Goal: Task Accomplishment & Management: Manage account settings

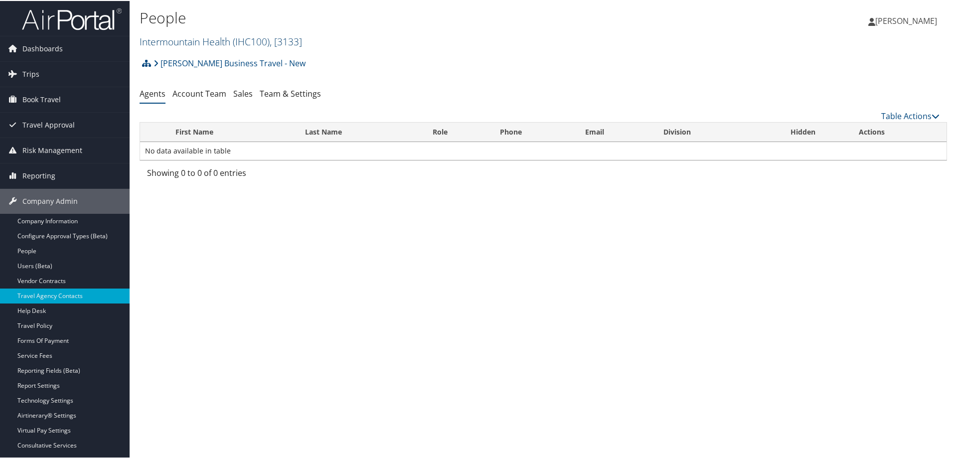
click at [176, 36] on link "Intermountain Health ( IHC100 ) , [ 3133 ]" at bounding box center [221, 40] width 163 height 13
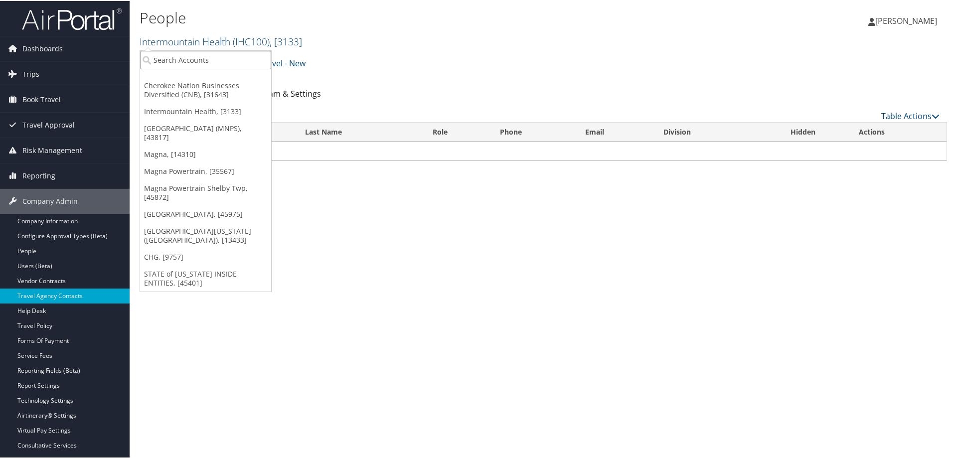
click at [178, 58] on input "search" at bounding box center [205, 59] width 131 height 18
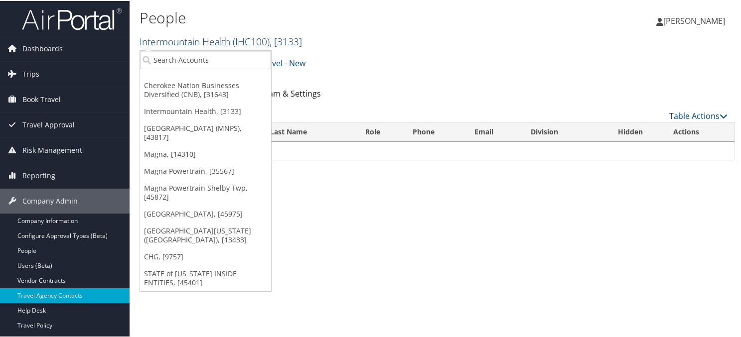
click at [186, 39] on link "Intermountain Health ( IHC100 ) , [ 3133 ]" at bounding box center [221, 40] width 163 height 13
click at [178, 59] on input "search" at bounding box center [205, 59] width 131 height 18
type input "tribal"
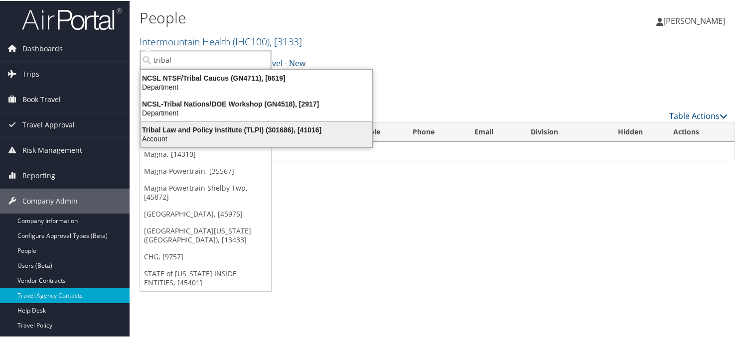
click at [151, 138] on div "Account" at bounding box center [257, 138] width 244 height 9
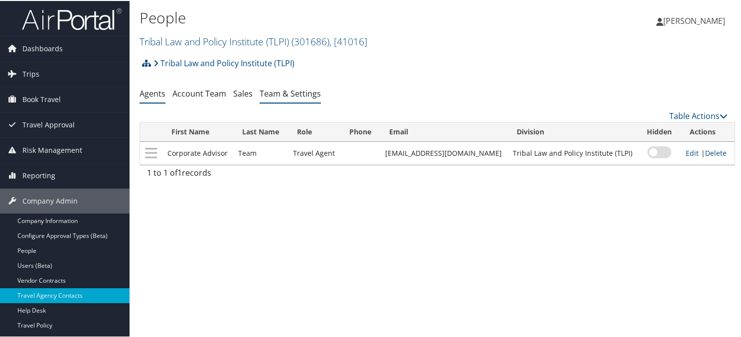
click at [302, 94] on link "Team & Settings" at bounding box center [290, 92] width 61 height 11
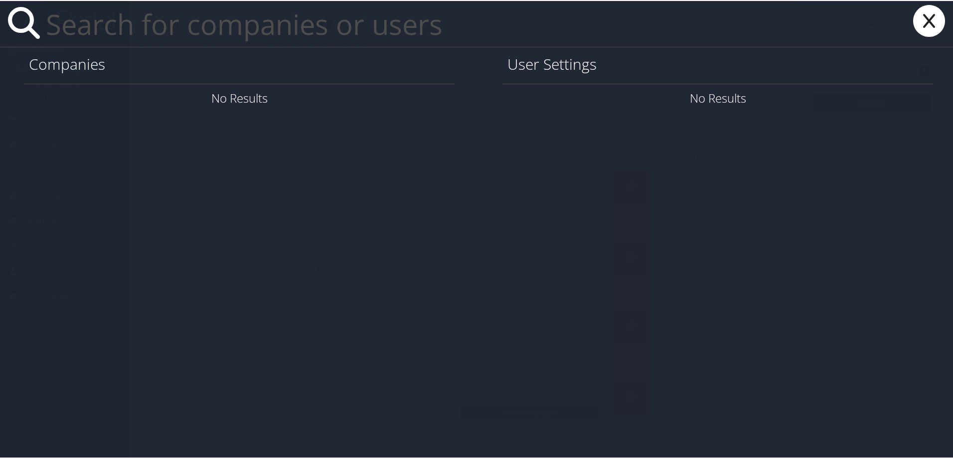
paste input "[PERSON_NAME][EMAIL_ADDRESS][PERSON_NAME][DOMAIN_NAME]"
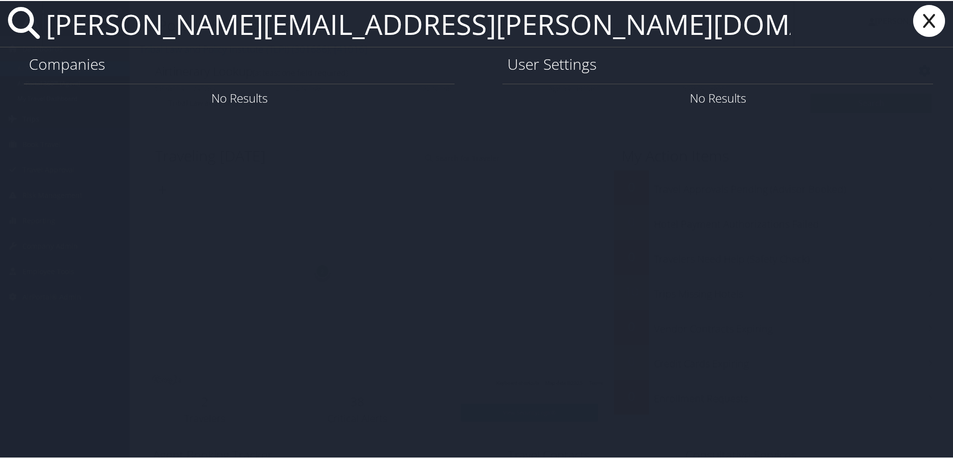
type input "[PERSON_NAME][EMAIL_ADDRESS][PERSON_NAME][DOMAIN_NAME]"
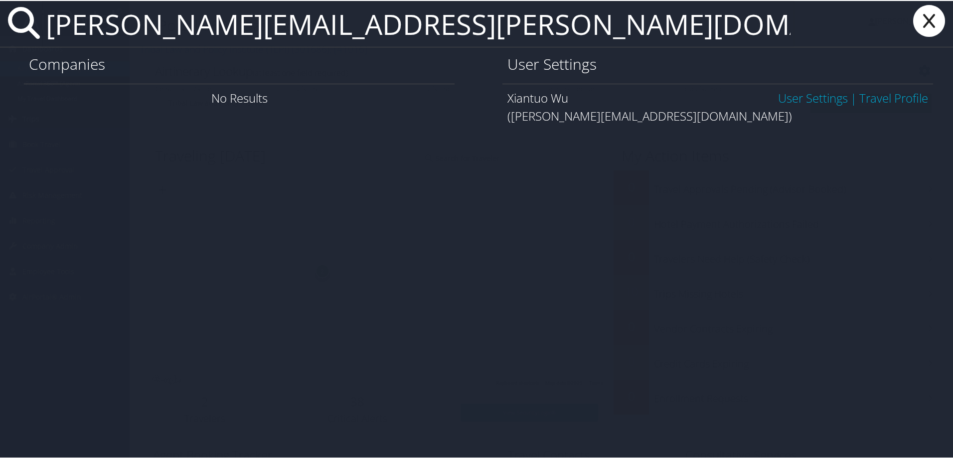
click at [821, 97] on link "User Settings" at bounding box center [813, 97] width 70 height 16
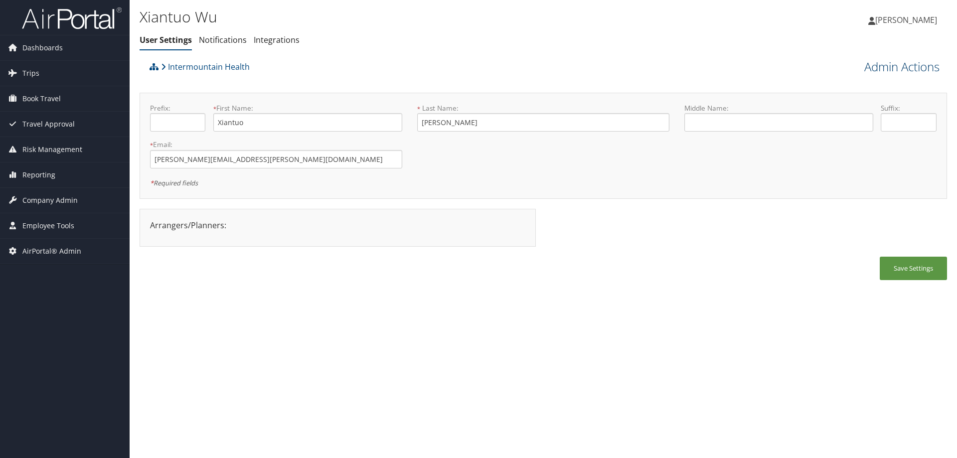
click at [870, 68] on link "Admin Actions" at bounding box center [901, 66] width 75 height 17
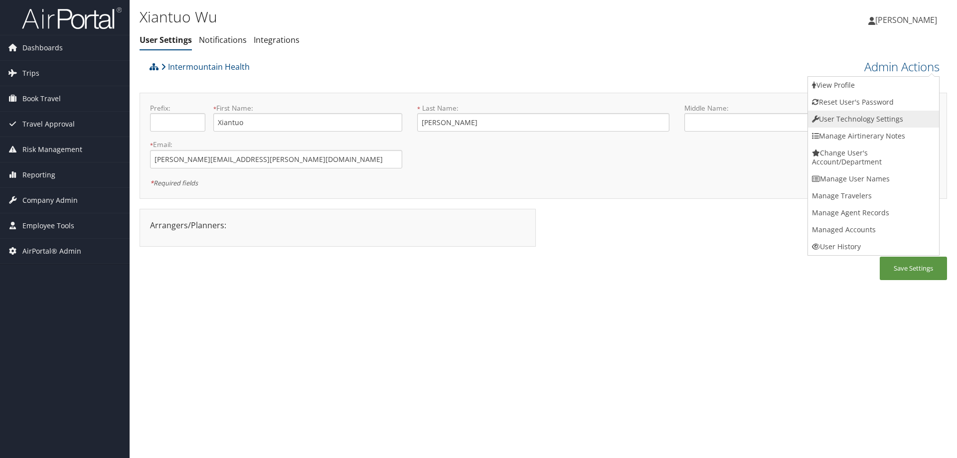
click at [841, 123] on link "User Technology Settings" at bounding box center [873, 119] width 131 height 17
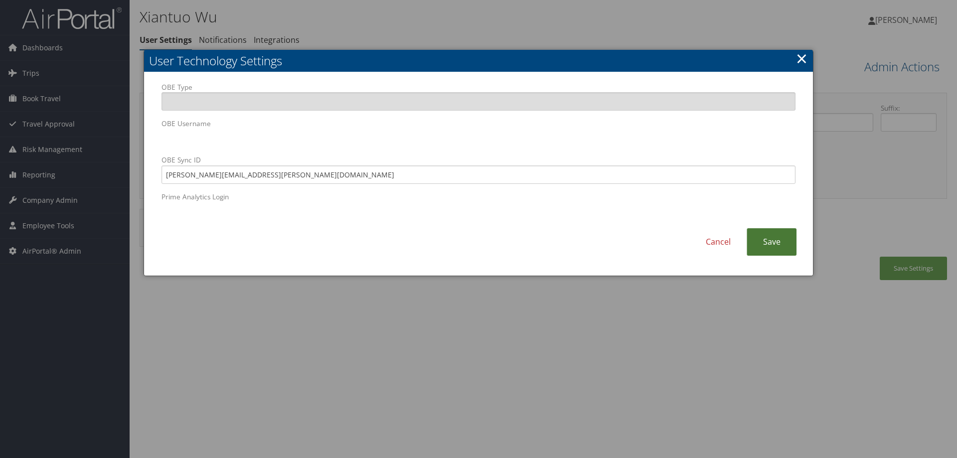
click at [789, 244] on link "Save" at bounding box center [772, 241] width 50 height 27
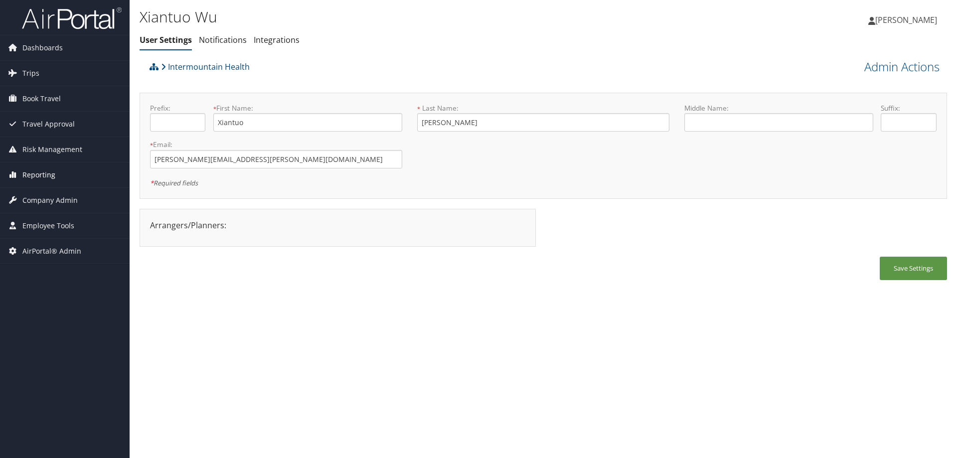
click at [45, 171] on span "Reporting" at bounding box center [38, 175] width 33 height 25
click at [48, 98] on span "Book Travel" at bounding box center [41, 98] width 38 height 25
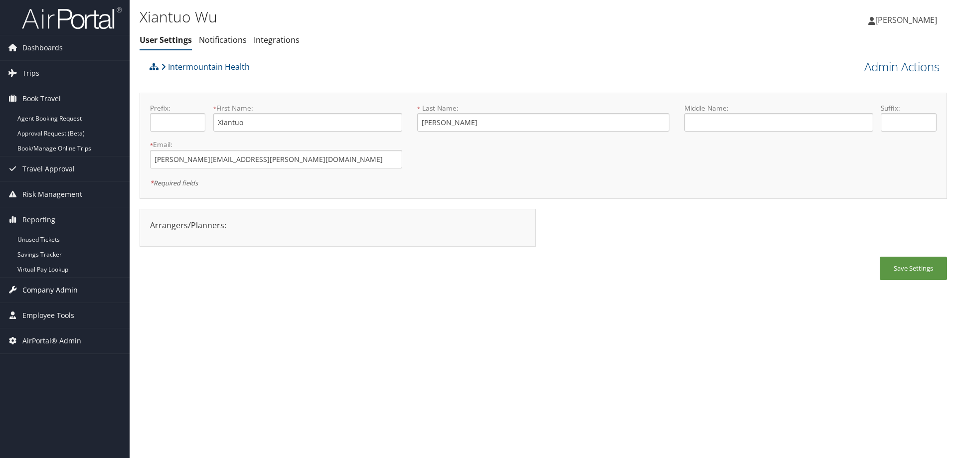
click at [62, 281] on span "Company Admin" at bounding box center [49, 290] width 55 height 25
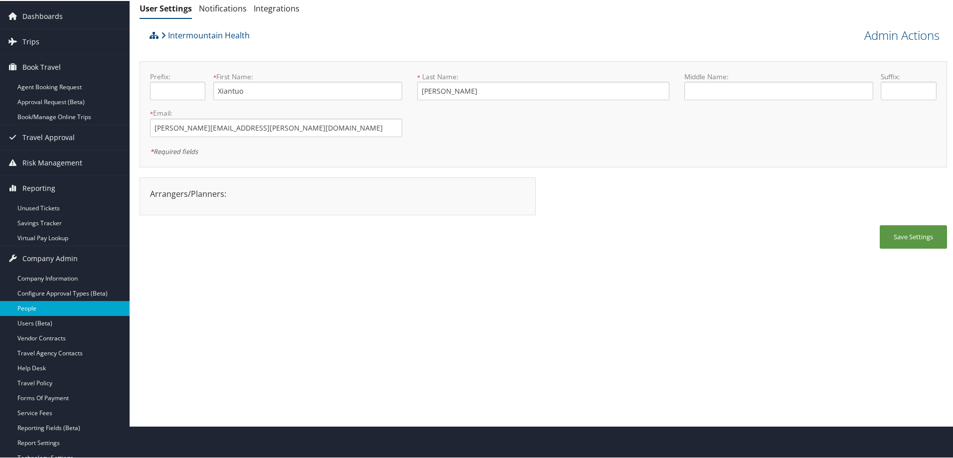
scroll to position [50, 0]
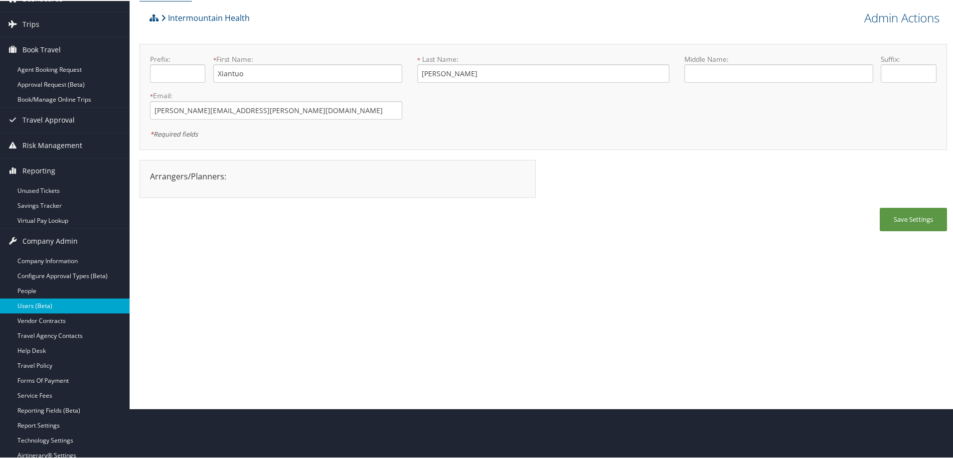
click at [62, 303] on link "Users (Beta)" at bounding box center [65, 305] width 130 height 15
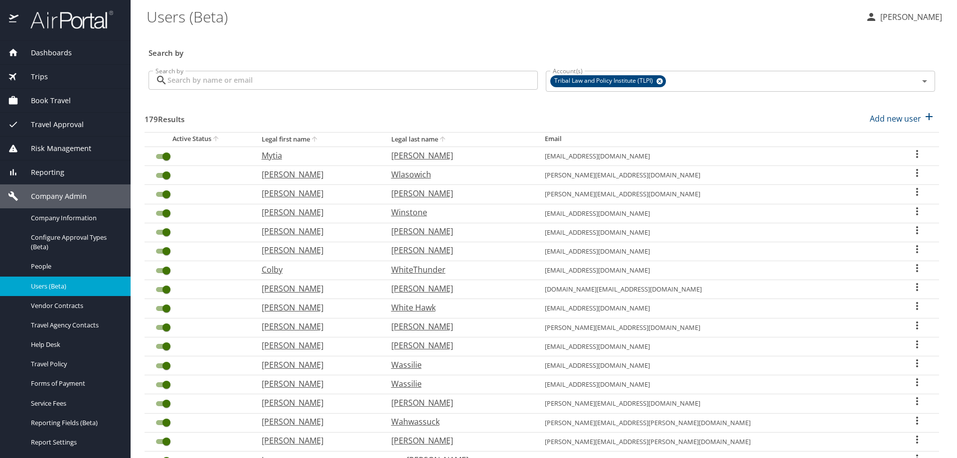
click at [223, 81] on input "Search by" at bounding box center [353, 80] width 370 height 19
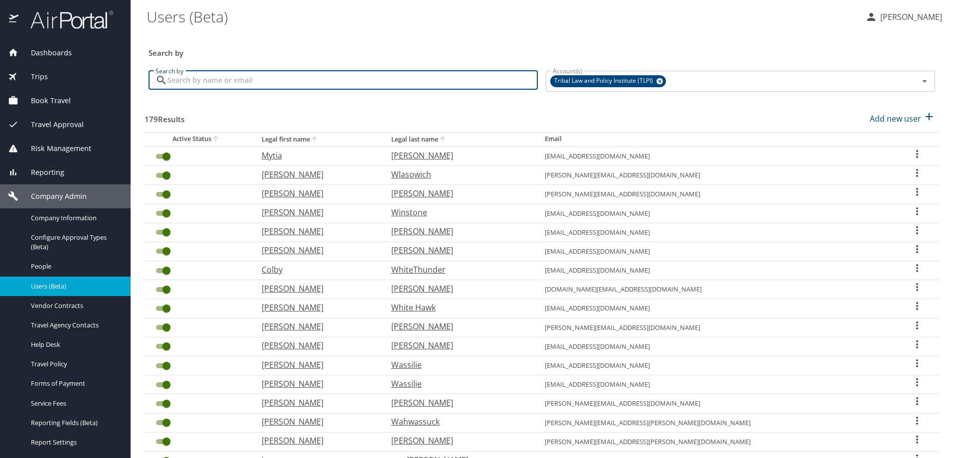
paste input "[PERSON_NAME][EMAIL_ADDRESS][PERSON_NAME][DOMAIN_NAME]"
type input "[PERSON_NAME][EMAIL_ADDRESS][PERSON_NAME][DOMAIN_NAME]"
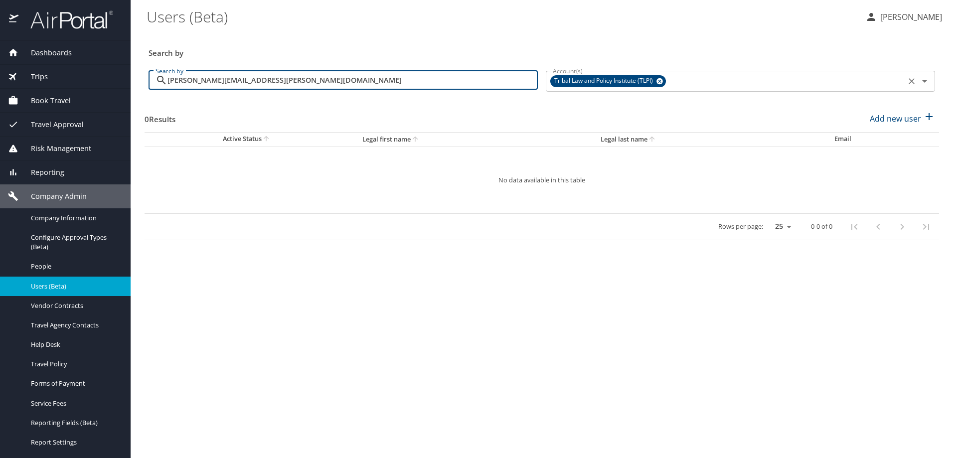
click at [664, 79] on icon at bounding box center [659, 81] width 7 height 11
click at [263, 76] on input "[PERSON_NAME][EMAIL_ADDRESS][PERSON_NAME][DOMAIN_NAME]" at bounding box center [353, 80] width 370 height 19
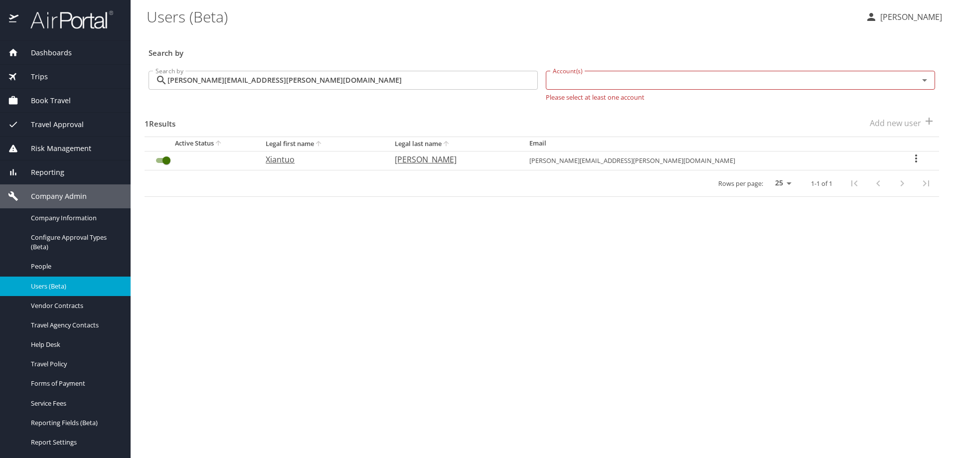
click at [910, 157] on icon "User Search Table" at bounding box center [916, 159] width 12 height 12
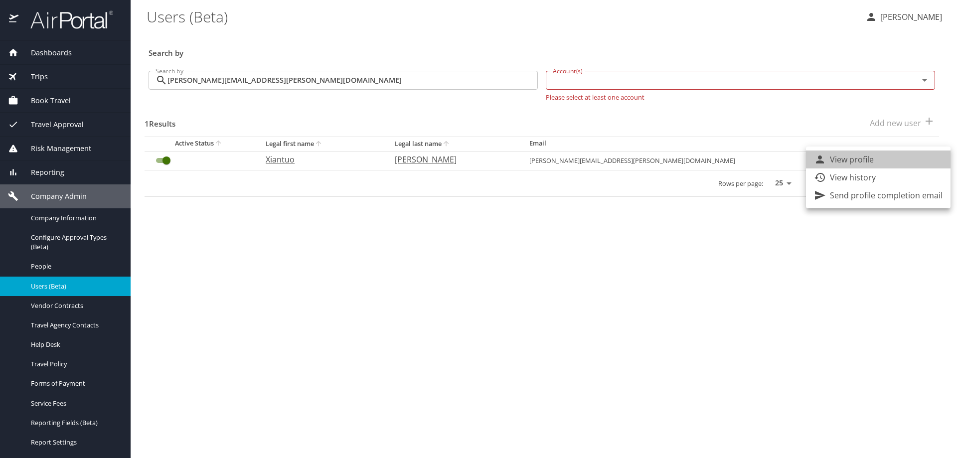
click at [891, 160] on li "View profile" at bounding box center [878, 160] width 145 height 18
select select "US"
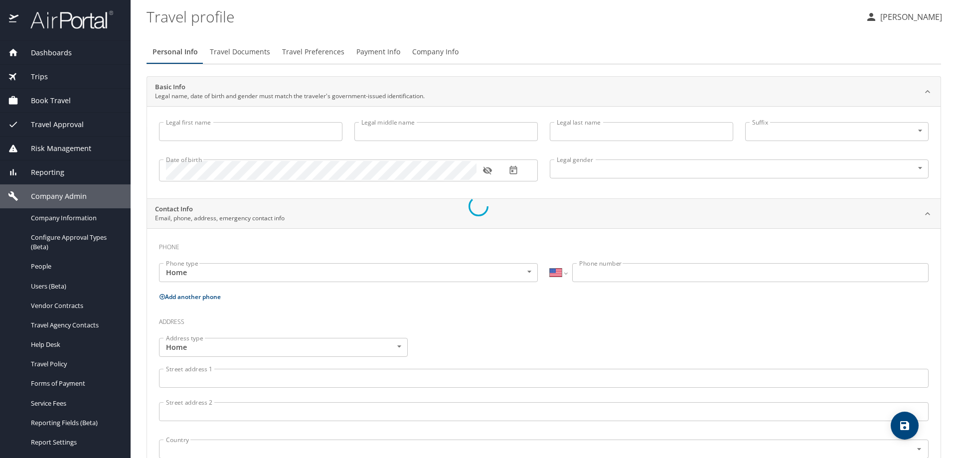
type input "Xiantuo"
type input "[PERSON_NAME]"
type input "Male"
select select "US"
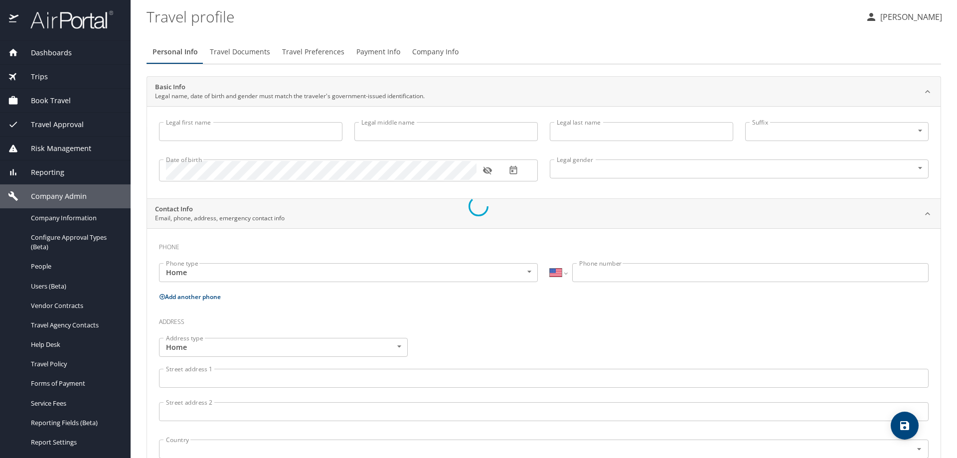
select select "US"
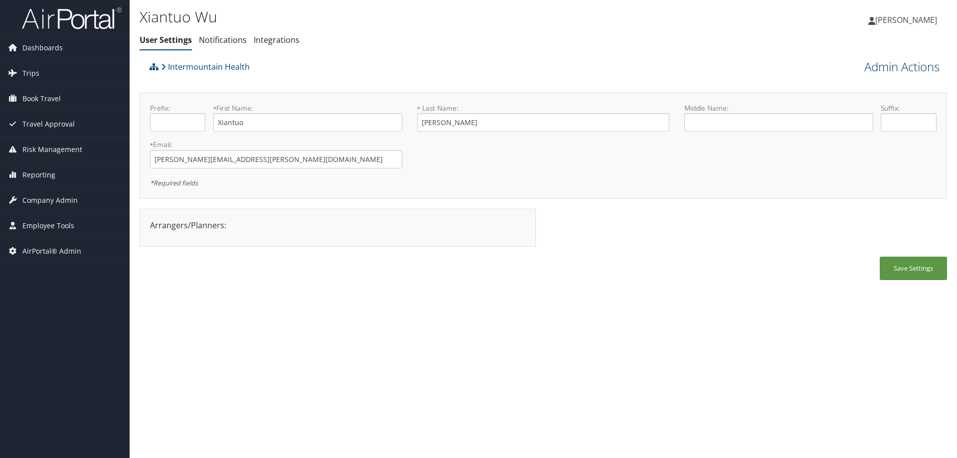
click at [869, 65] on link "Admin Actions" at bounding box center [901, 66] width 75 height 17
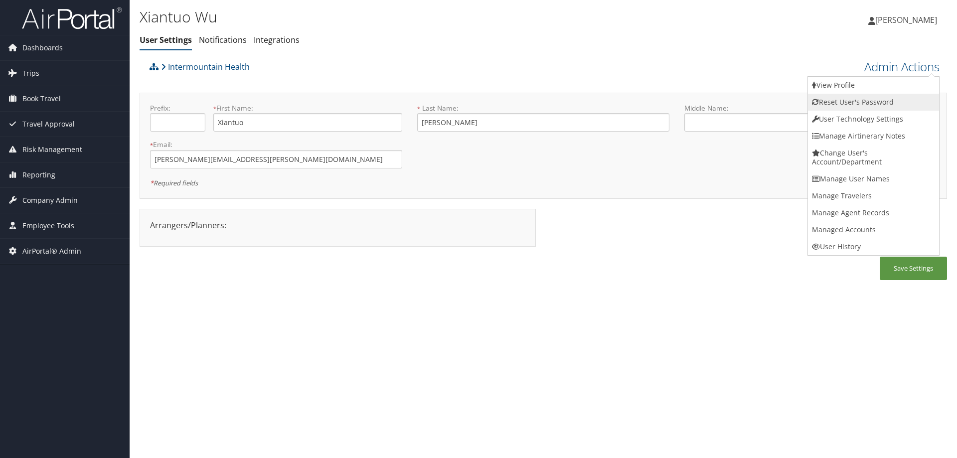
click at [877, 100] on link "Reset User's Password" at bounding box center [873, 102] width 131 height 17
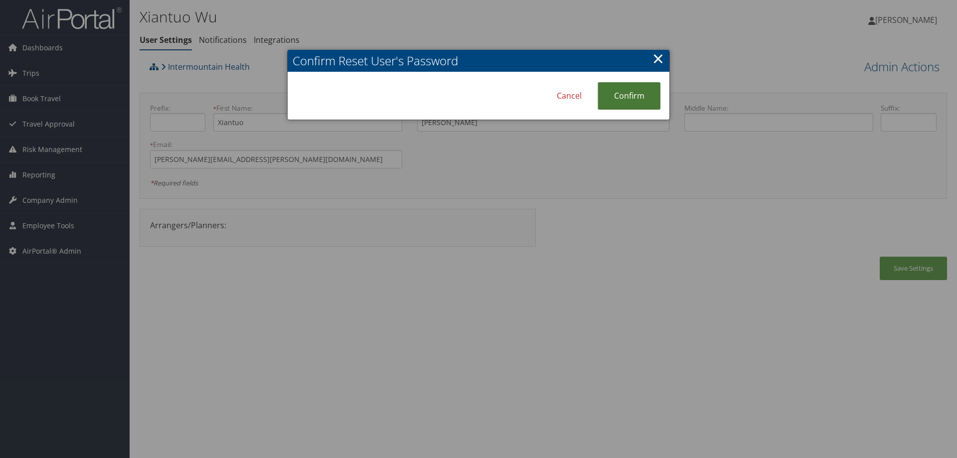
click at [634, 97] on link "Confirm" at bounding box center [629, 95] width 63 height 27
